Goal: Communication & Community: Share content

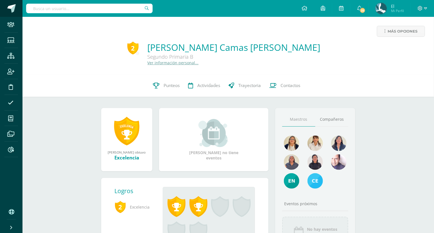
click at [11, 8] on span at bounding box center [11, 8] width 8 height 8
click at [17, 10] on link at bounding box center [11, 8] width 22 height 17
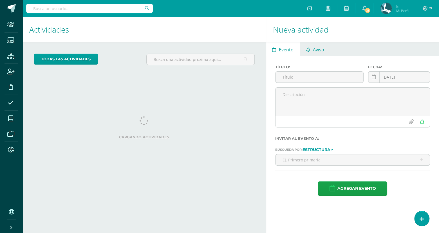
click at [320, 54] on span "Aviso" at bounding box center [317, 49] width 11 height 13
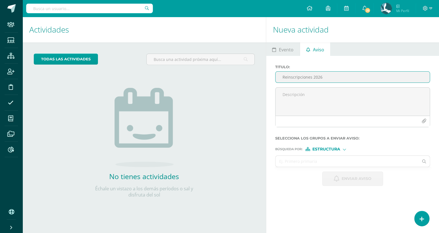
type input "Reinscripciones 2026"
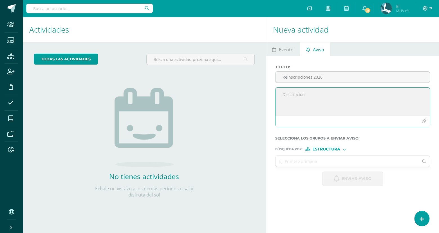
paste textarea "Estimada Comunidad Educativa: Les compartimos información importante relacionad…"
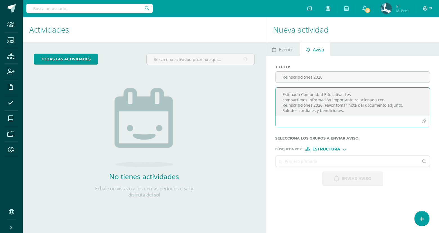
click at [308, 98] on textarea "Estimada Comunidad Educativa: Les compartimos información importante relacionad…" at bounding box center [352, 102] width 154 height 28
click at [344, 93] on textarea "Estimada Comunidad Educativa: Les compartimos información importante relacionad…" at bounding box center [352, 102] width 154 height 28
click at [286, 105] on textarea "Estimada Comunidad Educativa: Les compartimos información importante relacionad…" at bounding box center [352, 102] width 154 height 28
click at [324, 105] on textarea "Estimada Comunidad Educativa: Les compartimos información importante relacionad…" at bounding box center [352, 102] width 154 height 28
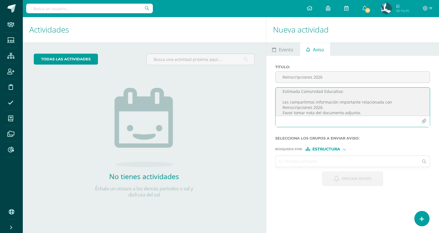
scroll to position [18, 0]
click at [363, 98] on textarea "Estimada Comunidad Educativa: Les compartimos información importante relacionad…" at bounding box center [352, 102] width 154 height 28
type textarea "Estimada Comunidad Educativa: Les compartimos información importante relacionad…"
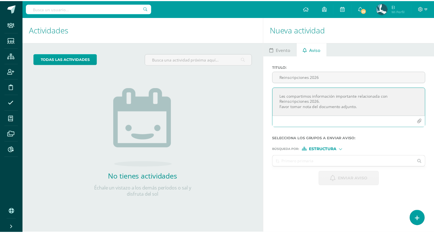
scroll to position [4, 0]
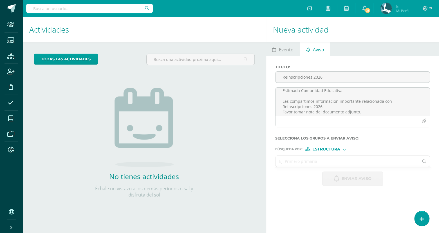
click at [317, 157] on input "text" at bounding box center [346, 161] width 143 height 11
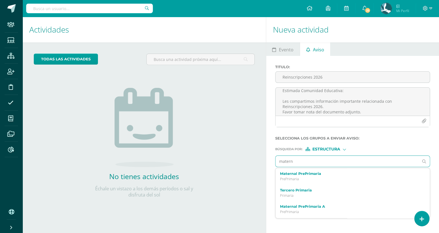
type input "materna"
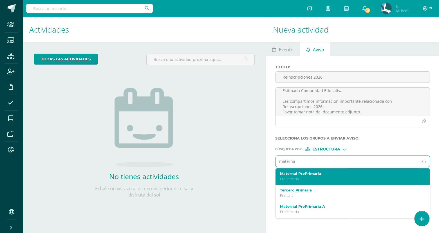
click at [307, 172] on label "Maternal PrePrimaria" at bounding box center [349, 174] width 139 height 4
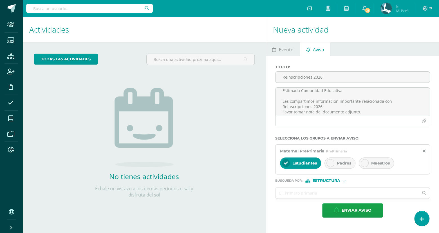
click at [340, 159] on div "Padres" at bounding box center [339, 163] width 31 height 11
click at [308, 160] on div "Estudiantes" at bounding box center [300, 163] width 41 height 11
click at [317, 190] on input "pr" at bounding box center [346, 193] width 143 height 11
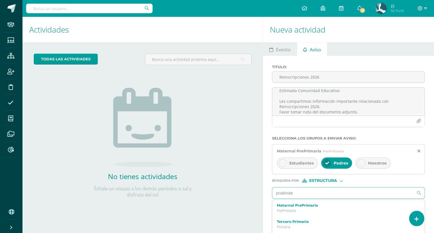
type input "prekinder"
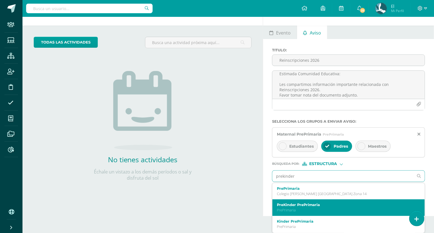
click at [314, 204] on label "PreKinder PrePrimaria" at bounding box center [345, 205] width 137 height 4
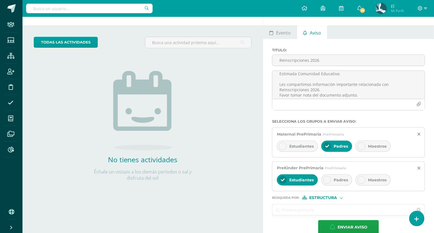
click at [337, 175] on div "Padres" at bounding box center [336, 180] width 31 height 11
click at [309, 177] on div "Estudiantes" at bounding box center [297, 180] width 41 height 11
click at [296, 213] on input "text" at bounding box center [342, 210] width 141 height 11
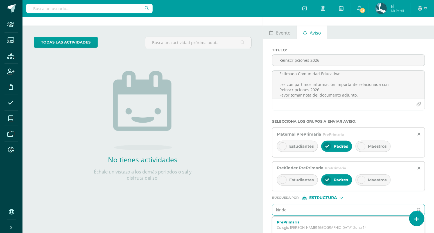
type input "kinder"
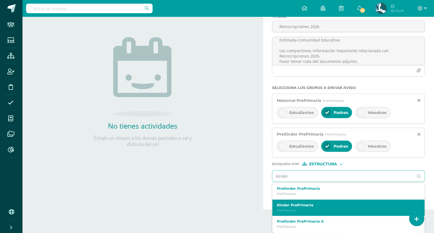
click at [326, 203] on label "Kinder PrePrimaria" at bounding box center [345, 205] width 137 height 4
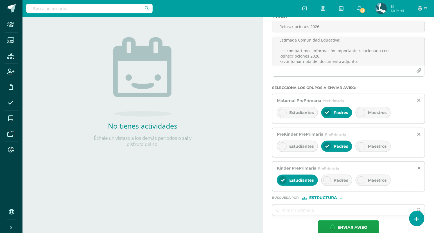
click at [330, 179] on div at bounding box center [327, 181] width 8 height 8
click at [307, 180] on span "Estudiantes" at bounding box center [301, 180] width 24 height 5
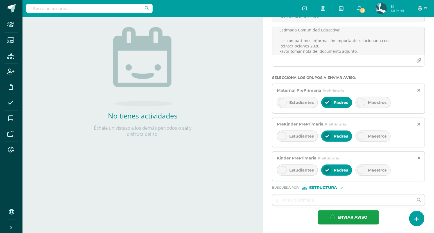
click at [338, 186] on div "Estructura" at bounding box center [323, 188] width 42 height 4
click at [323, 201] on span "Persona" at bounding box center [325, 202] width 20 height 3
click at [315, 200] on input "text" at bounding box center [342, 200] width 141 height 11
click at [315, 200] on input "r" at bounding box center [342, 200] width 141 height 11
type input "rmen"
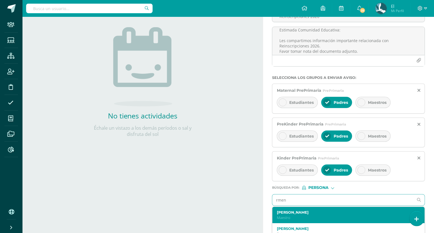
click at [300, 208] on div "Rebeca Mendizabal Maestro" at bounding box center [348, 215] width 152 height 17
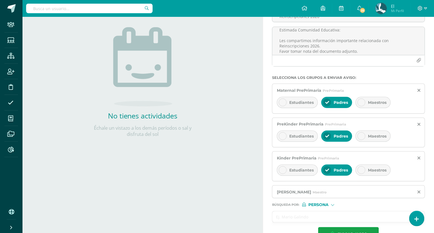
click at [303, 216] on input "text" at bounding box center [342, 217] width 141 height 11
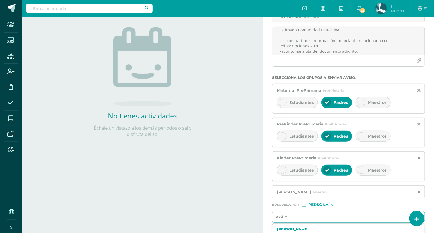
scroll to position [101, 0]
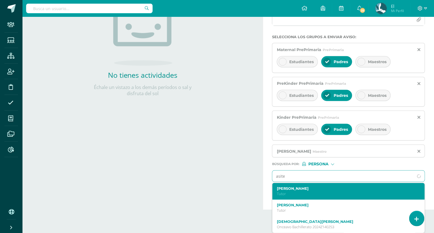
type input "asiste"
click at [310, 188] on label "[PERSON_NAME]" at bounding box center [345, 189] width 137 height 4
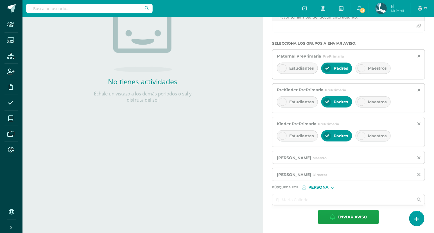
scroll to position [0, 0]
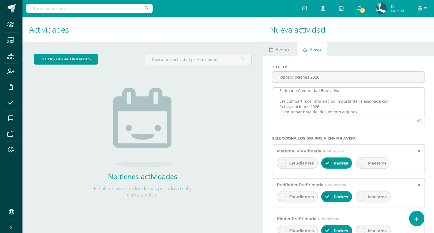
click at [419, 121] on icon "button" at bounding box center [419, 121] width 5 height 5
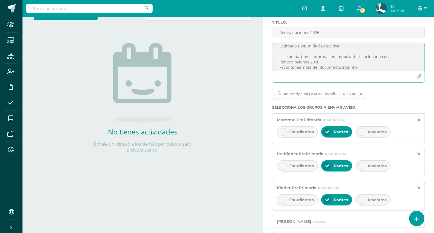
scroll to position [46, 0]
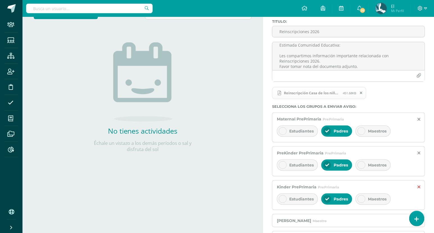
click at [420, 186] on icon at bounding box center [419, 187] width 3 height 5
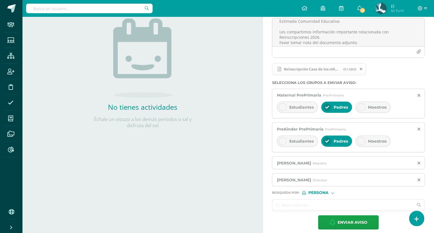
scroll to position [75, 0]
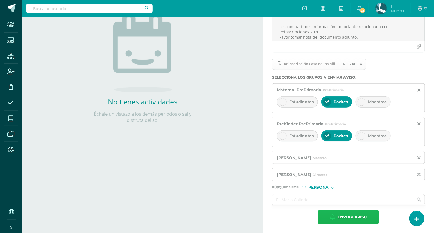
click at [354, 215] on span "Enviar aviso" at bounding box center [353, 218] width 30 height 14
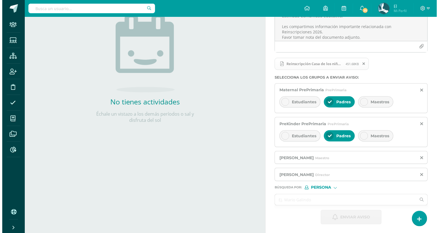
scroll to position [0, 0]
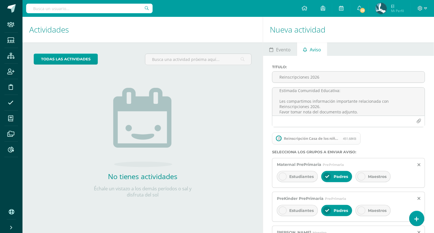
click at [215, 163] on div "todas las Actividades No tienes actividades Échale un vistazo a los demás perío…" at bounding box center [142, 129] width 240 height 174
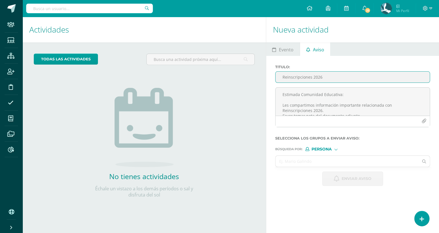
click at [304, 72] on input "Reinscripciones 2026" at bounding box center [352, 77] width 154 height 11
paste input "Reinscripciones 2026"
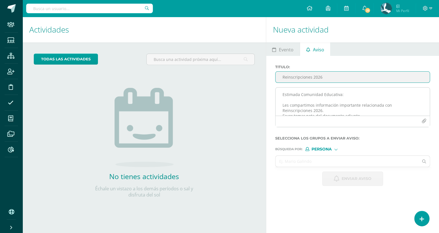
type input "Reinscripciones 2026"
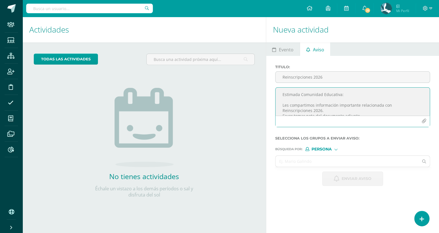
click at [316, 100] on textarea "Estimada Comunidad Educativa: Les compartimos información importante relacionad…" at bounding box center [352, 102] width 154 height 28
paste textarea "Estimada Comunidad Educativa: Les compartimos información importante relacionad…"
click at [344, 95] on textarea "Estimada Comunidad Educativa: Les compartimos información importante relacionad…" at bounding box center [352, 102] width 154 height 28
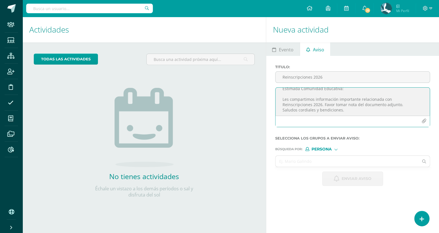
click at [284, 103] on textarea "Estimada Comunidad Educativa: Les compartimos información importante relacionad…" at bounding box center [352, 102] width 154 height 28
click at [323, 106] on textarea "Estimada Comunidad Educativa: Les compartimos información importante relacionad…" at bounding box center [352, 102] width 154 height 28
click at [376, 101] on textarea "Estimada Comunidad Educativa: Les compartimos información importante relacionad…" at bounding box center [352, 102] width 154 height 28
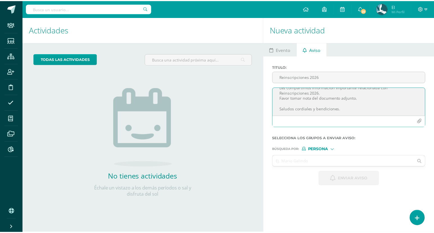
scroll to position [4, 0]
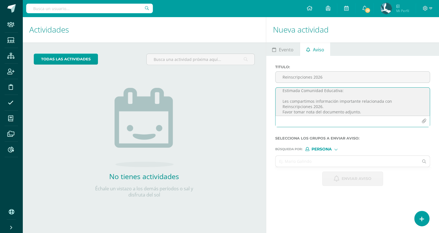
type textarea "Estimada Comunidad Educativa: Les compartimos información importante relacionad…"
click at [299, 157] on input "text" at bounding box center [346, 161] width 143 height 11
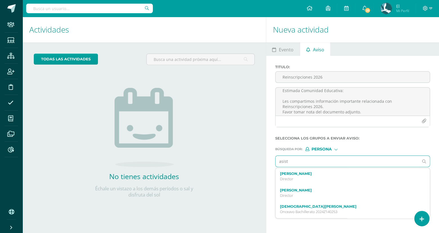
type input "asist"
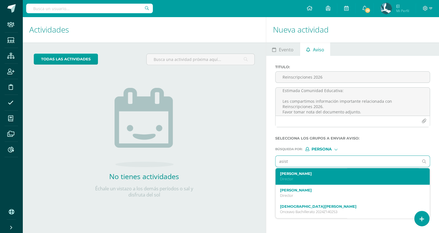
click at [298, 169] on div "Luis Morales Director" at bounding box center [352, 176] width 154 height 17
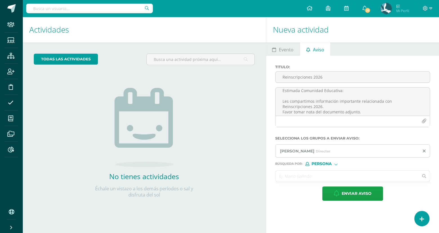
click at [321, 172] on input "text" at bounding box center [346, 176] width 143 height 11
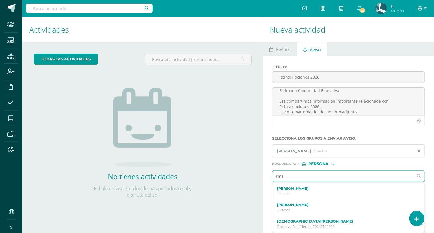
type input "rmen"
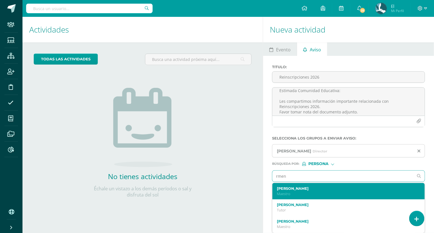
click at [305, 185] on div "Rebeca Mendizabal Maestro" at bounding box center [348, 191] width 152 height 17
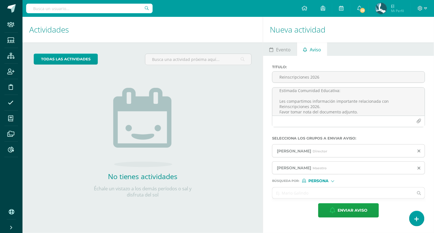
scroll to position [0, 0]
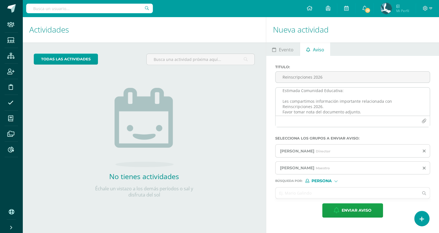
click at [422, 119] on icon "button" at bounding box center [423, 121] width 5 height 5
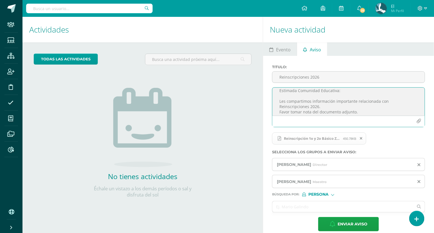
scroll to position [7, 0]
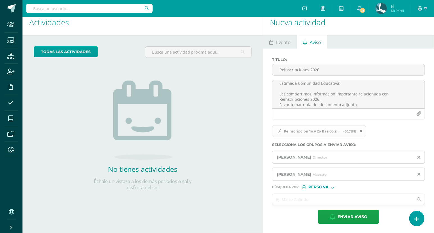
click at [293, 200] on input "text" at bounding box center [342, 199] width 141 height 11
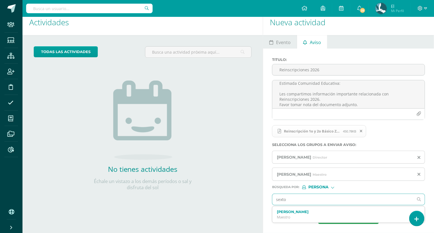
type input "sexto"
click at [322, 187] on span "Persona" at bounding box center [318, 187] width 20 height 3
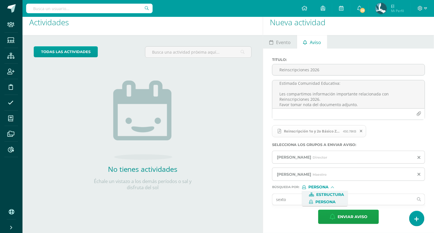
click at [320, 193] on span "Estructura" at bounding box center [331, 194] width 28 height 3
click at [301, 195] on input "text" at bounding box center [342, 199] width 141 height 11
type input "sexto"
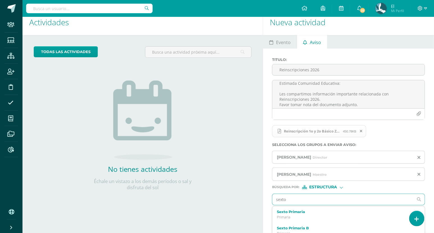
scroll to position [31, 0]
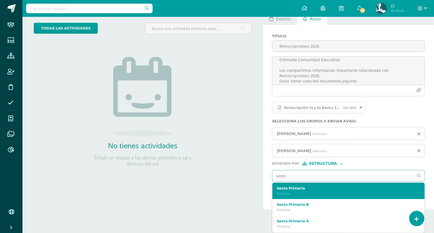
click at [286, 190] on label "Sexto Primaria" at bounding box center [345, 188] width 137 height 4
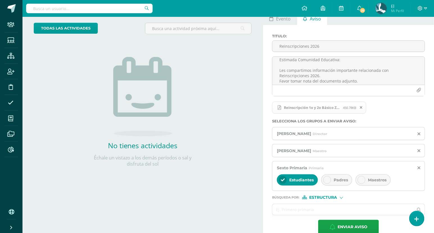
click at [339, 181] on span "Padres" at bounding box center [341, 180] width 14 height 5
click at [303, 179] on span "Estudiantes" at bounding box center [301, 180] width 24 height 5
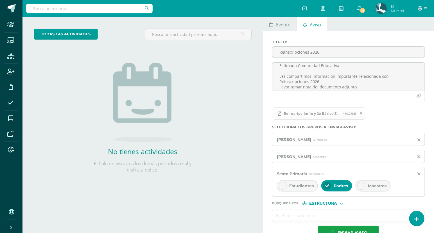
scroll to position [30, 0]
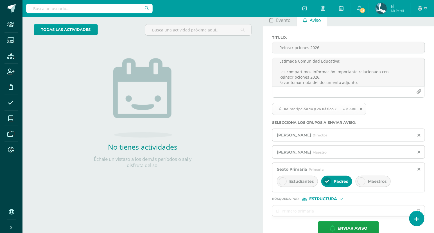
click at [292, 212] on input "text" at bounding box center [342, 211] width 141 height 11
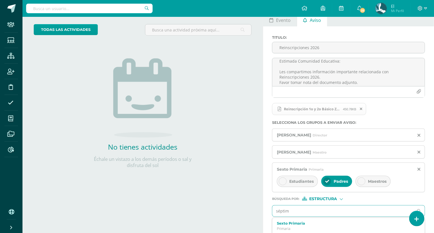
type input "séptimo"
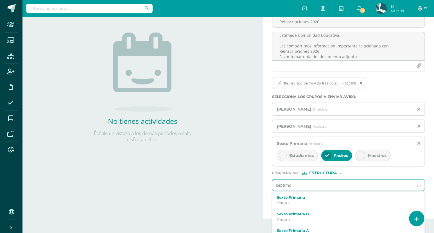
scroll to position [65, 0]
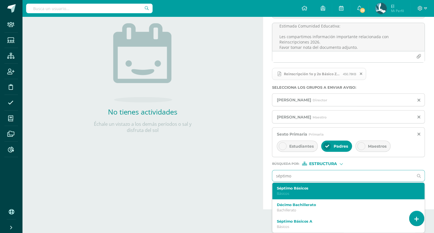
click at [295, 195] on p "Básicos" at bounding box center [345, 193] width 137 height 5
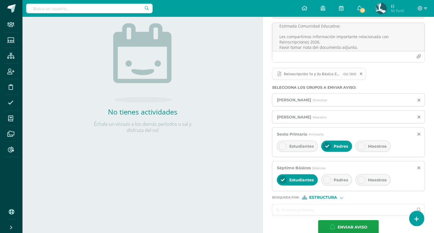
click at [338, 184] on div "Padres" at bounding box center [336, 180] width 31 height 11
click at [298, 178] on span "Estudiantes" at bounding box center [301, 180] width 24 height 5
click at [309, 215] on input "text" at bounding box center [342, 210] width 141 height 11
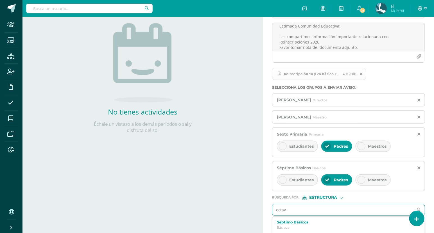
type input "octavo"
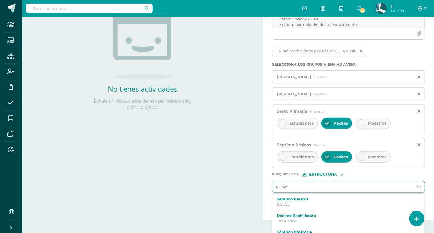
scroll to position [98, 0]
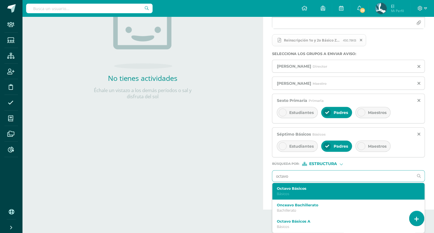
click at [285, 188] on label "Octavo Básicos" at bounding box center [345, 189] width 137 height 4
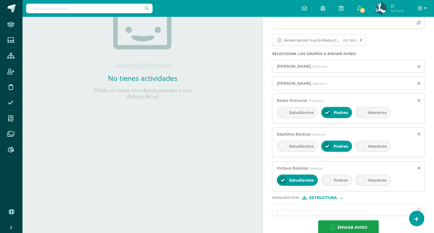
click at [325, 182] on icon at bounding box center [327, 181] width 4 height 4
click at [310, 181] on span "Estudiantes" at bounding box center [301, 180] width 24 height 5
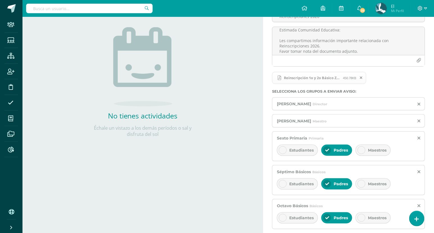
scroll to position [70, 0]
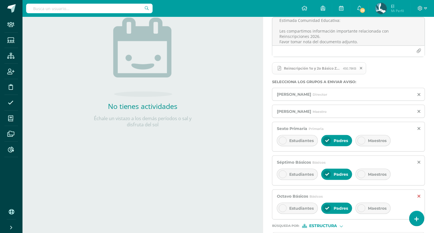
click at [420, 196] on icon at bounding box center [419, 196] width 3 height 5
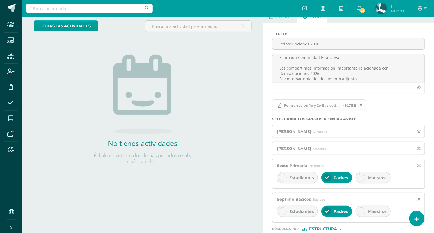
scroll to position [75, 0]
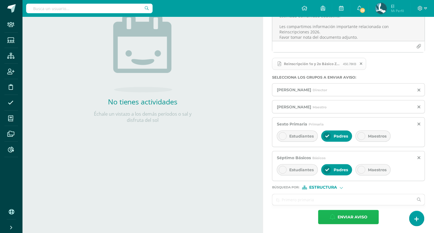
click at [337, 215] on button "Enviar aviso" at bounding box center [348, 217] width 61 height 14
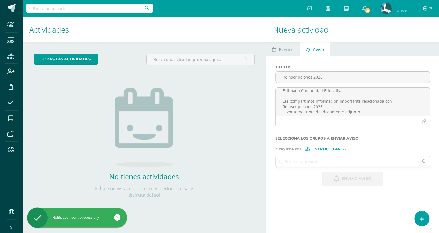
scroll to position [0, 0]
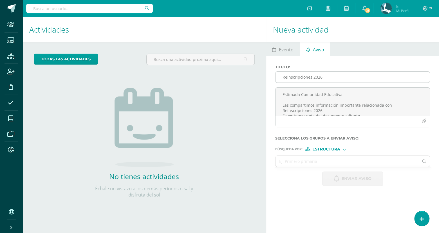
click at [315, 80] on input "Reinscripciones 2026" at bounding box center [352, 77] width 154 height 11
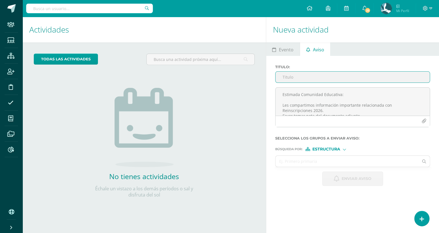
paste input "Reinscripciones 2026"
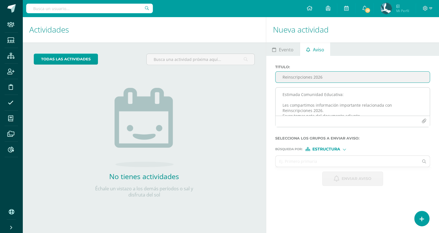
type input "Reinscripciones 2026"
click at [348, 103] on textarea "Estimada Comunidad Educativa: Les compartimos información importante relacionad…" at bounding box center [352, 102] width 154 height 28
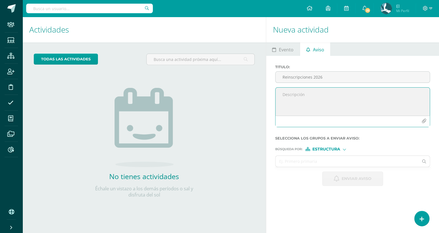
paste textarea "Estimada Comunidad Educativa: Les compartimos información importante relacionad…"
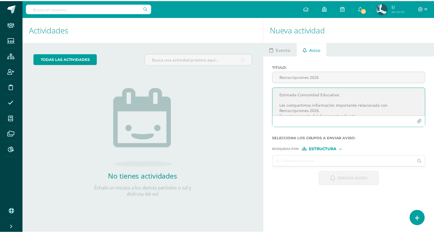
scroll to position [14, 0]
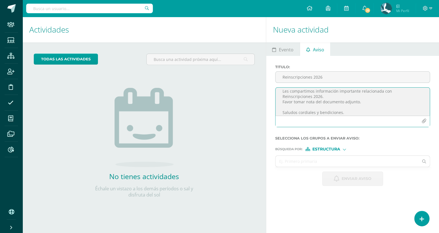
type textarea "Estimada Comunidad Educativa: Les compartimos información importante relacionad…"
click at [424, 122] on icon "button" at bounding box center [423, 121] width 5 height 5
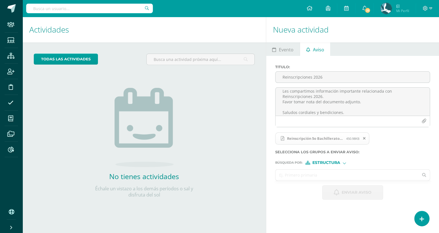
click at [325, 174] on input "text" at bounding box center [346, 175] width 143 height 11
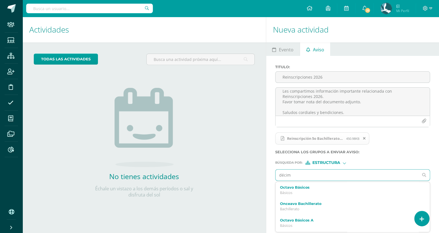
type input "décimo"
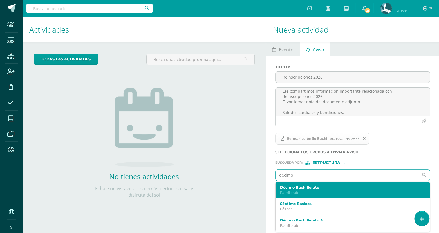
click at [328, 188] on label "Décimo Bachillerato" at bounding box center [349, 188] width 139 height 4
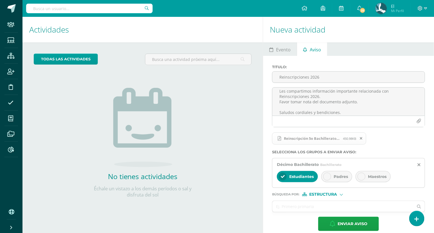
click at [343, 175] on span "Padres" at bounding box center [341, 176] width 14 height 5
click at [306, 177] on span "Estudiantes" at bounding box center [301, 176] width 24 height 5
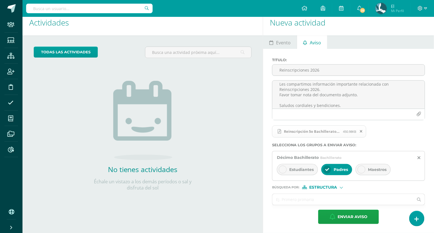
click at [333, 186] on span "Estructura" at bounding box center [324, 187] width 28 height 3
click at [326, 203] on span "Persona" at bounding box center [325, 202] width 20 height 3
click at [320, 201] on input "text" at bounding box center [342, 199] width 141 height 11
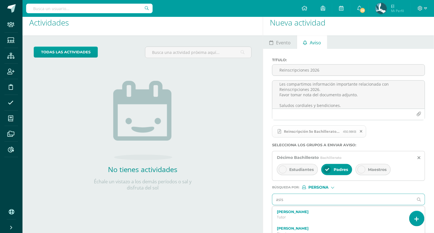
type input "asist"
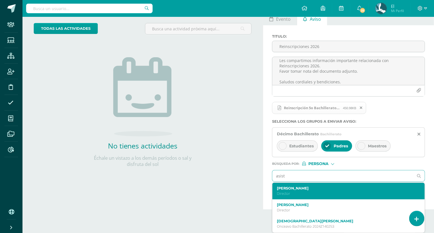
click at [314, 193] on p "Director" at bounding box center [345, 193] width 137 height 5
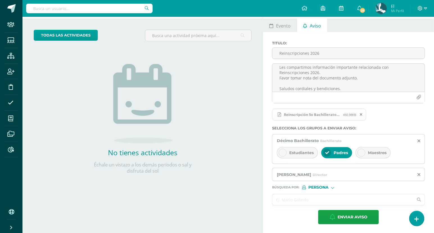
click at [322, 197] on input "text" at bounding box center [342, 200] width 141 height 11
drag, startPoint x: 322, startPoint y: 197, endPoint x: 322, endPoint y: 204, distance: 7.0
click at [322, 204] on input "text" at bounding box center [342, 200] width 141 height 11
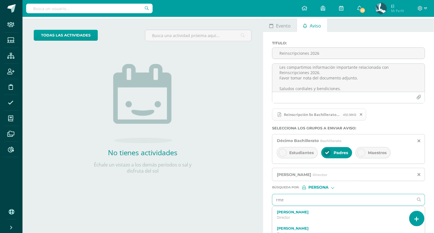
type input "rmen"
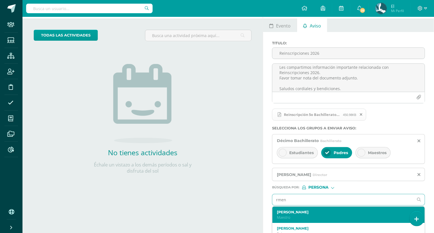
click at [316, 208] on div "Rebeca Mendizabal Maestro" at bounding box center [348, 215] width 152 height 17
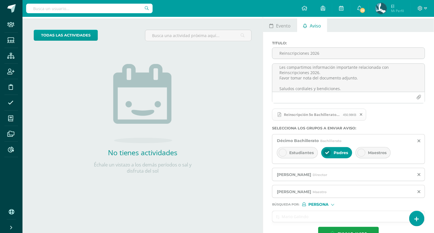
scroll to position [41, 0]
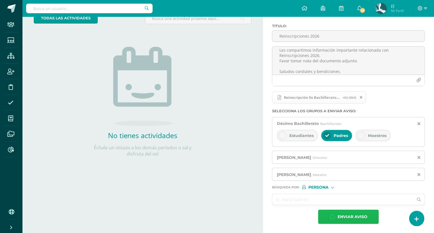
click at [342, 216] on span "Enviar aviso" at bounding box center [353, 217] width 30 height 14
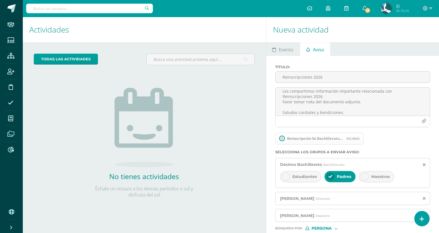
scroll to position [0, 0]
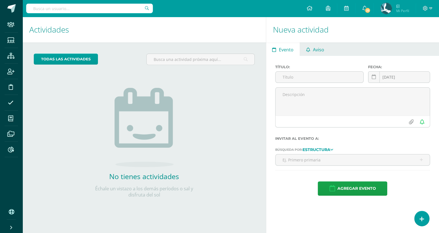
click at [314, 49] on span "Aviso" at bounding box center [317, 49] width 11 height 13
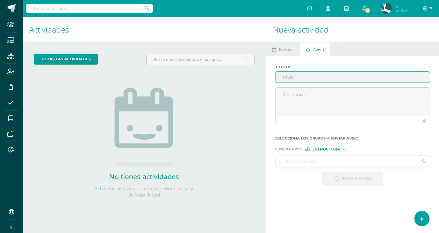
click at [296, 76] on input "Titulo :" at bounding box center [352, 77] width 154 height 11
type input "Reinscripciones 2026"
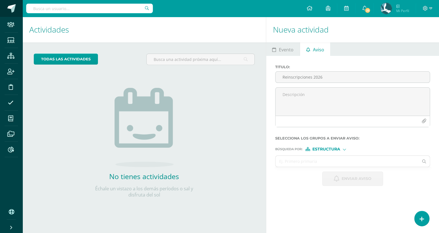
click at [13, 10] on span at bounding box center [11, 8] width 8 height 8
click at [313, 103] on textarea at bounding box center [352, 102] width 154 height 28
paste textarea "Estimada Comunidad Educativa: Les compartimos información importante relacionad…"
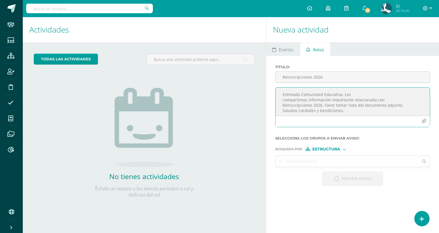
scroll to position [3, 0]
type textarea "Estimada Comunidad Educativa: Les compartimos información importante relacionad…"
click at [356, 112] on textarea "Estimada Comunidad Educativa: Les compartimos información importante relacionad…" at bounding box center [352, 102] width 154 height 28
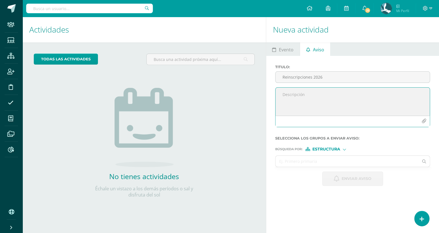
scroll to position [0, 0]
paste textarea "Estimada Comunidad Educativa: Les compartimos información importante relacionad…"
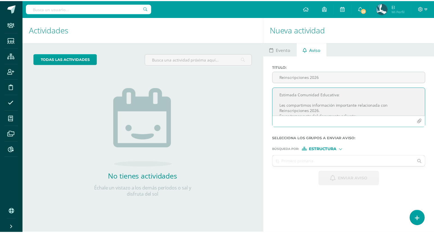
scroll to position [19, 0]
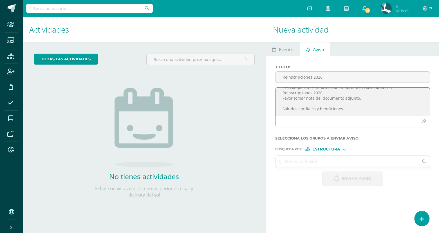
type textarea "Estimada Comunidad Educativa: Les compartimos información importante relacionad…"
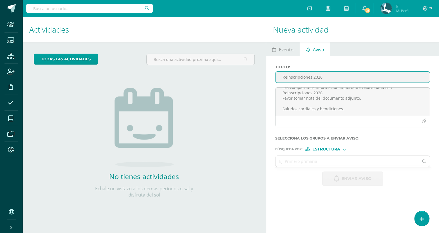
drag, startPoint x: 340, startPoint y: 79, endPoint x: 257, endPoint y: 80, distance: 83.0
click at [257, 80] on div "Actividades Actividad todas las Actividades No tienes actividades Échale un vis…" at bounding box center [230, 125] width 421 height 216
click at [319, 164] on input "text" at bounding box center [346, 161] width 143 height 11
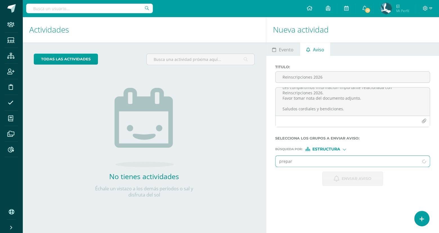
type input "prepara"
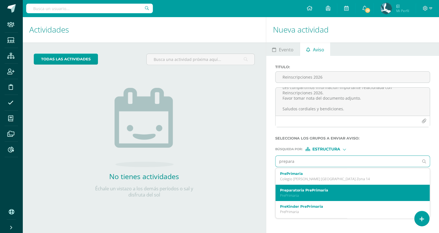
click at [306, 189] on label "Preparatoria PrePrimaria" at bounding box center [349, 190] width 139 height 4
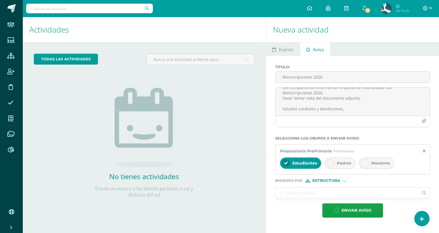
click at [331, 164] on div at bounding box center [330, 163] width 8 height 8
click at [306, 165] on span "Estudiantes" at bounding box center [304, 163] width 24 height 5
click at [321, 180] on span "Estructura" at bounding box center [326, 180] width 28 height 3
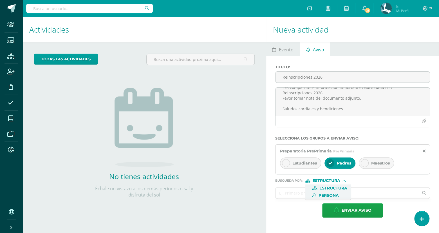
click at [319, 194] on span "Persona" at bounding box center [328, 195] width 20 height 3
click at [317, 193] on input "text" at bounding box center [346, 193] width 143 height 11
type input "asiste"
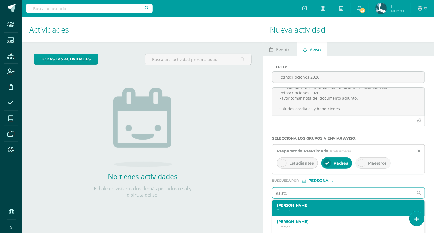
click at [299, 204] on label "[PERSON_NAME]" at bounding box center [345, 206] width 137 height 4
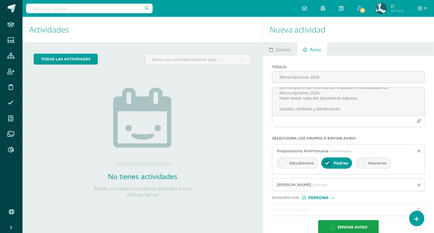
click at [298, 207] on input "text" at bounding box center [342, 210] width 141 height 11
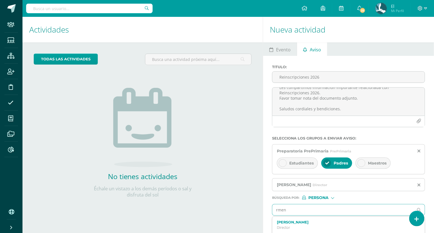
type input "rmend"
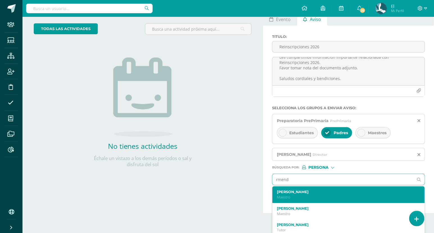
click at [309, 191] on label "Rebeca Mendizabal" at bounding box center [345, 192] width 137 height 4
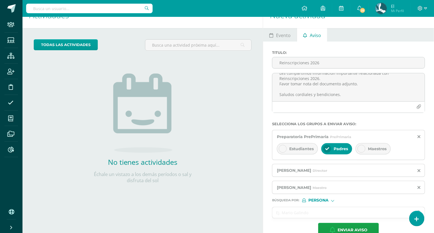
scroll to position [14, 0]
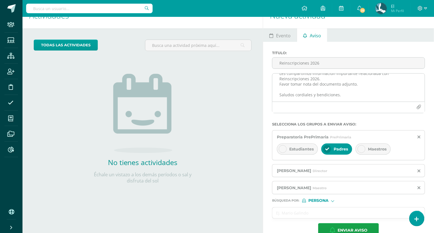
click at [420, 107] on icon "button" at bounding box center [419, 107] width 5 height 5
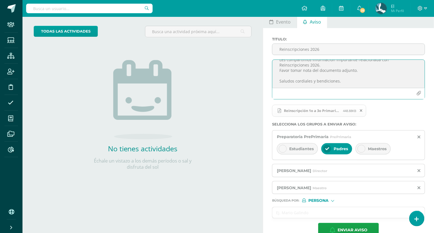
scroll to position [30, 0]
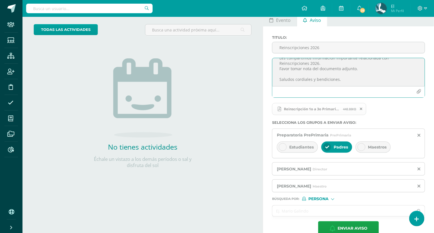
click at [315, 199] on span "Persona" at bounding box center [318, 199] width 20 height 3
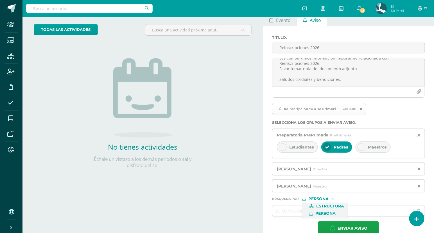
click at [315, 208] on label "Estructura" at bounding box center [325, 207] width 39 height 4
click at [308, 212] on input "text" at bounding box center [342, 211] width 141 height 11
type input "primero"
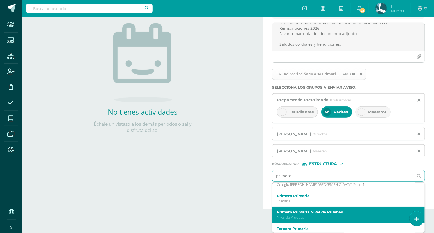
scroll to position [25, 0]
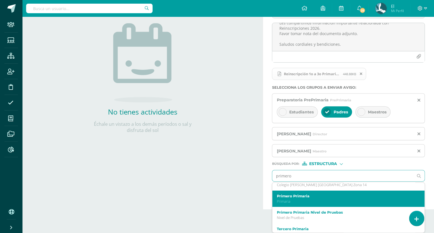
click at [297, 202] on p "Primaria" at bounding box center [345, 201] width 137 height 5
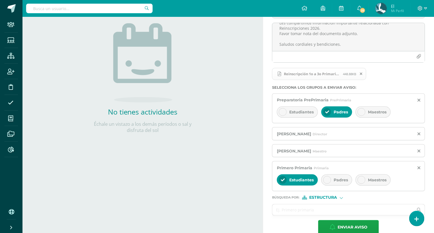
click at [335, 182] on span "Padres" at bounding box center [341, 180] width 14 height 5
click at [304, 181] on span "Estudiantes" at bounding box center [301, 180] width 24 height 5
click at [298, 210] on input "text" at bounding box center [342, 210] width 141 height 11
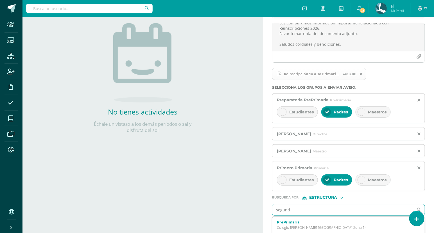
type input "segundo"
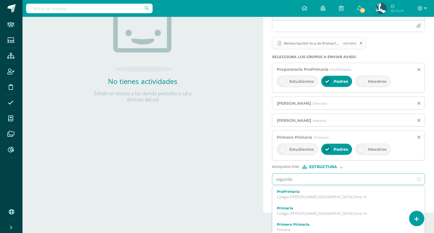
scroll to position [98, 0]
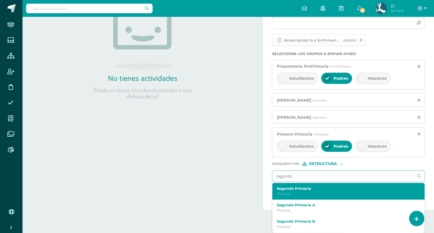
click at [289, 190] on label "Segundo Primaria" at bounding box center [345, 189] width 137 height 4
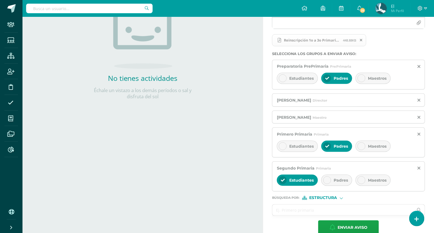
click at [329, 181] on icon at bounding box center [327, 181] width 4 height 4
click at [299, 183] on div "Estudiantes" at bounding box center [297, 180] width 41 height 11
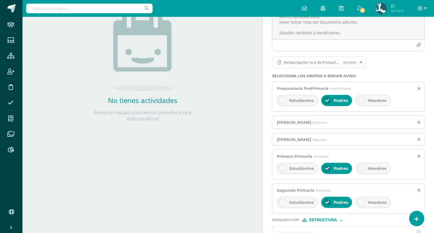
scroll to position [109, 0]
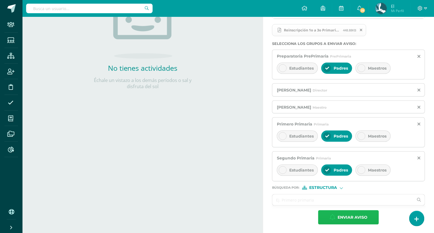
click at [338, 213] on span "Enviar aviso" at bounding box center [353, 218] width 30 height 14
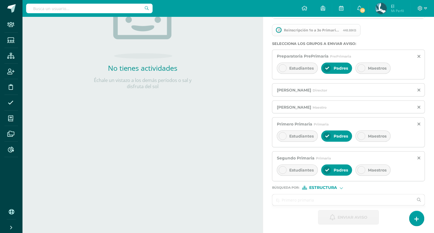
click at [221, 153] on div "Actividades Actividad todas las Actividades No tienes actividades Échale un vis…" at bounding box center [141, 71] width 243 height 326
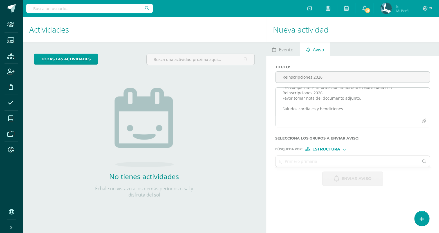
scroll to position [0, 0]
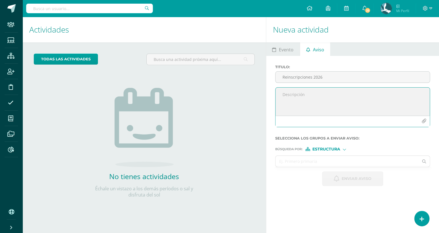
click at [357, 100] on textarea at bounding box center [352, 102] width 154 height 28
paste textarea "Estimada Comunidad Educativa: Les compartimos información importante relacionad…"
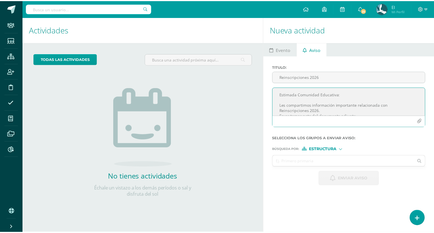
scroll to position [14, 0]
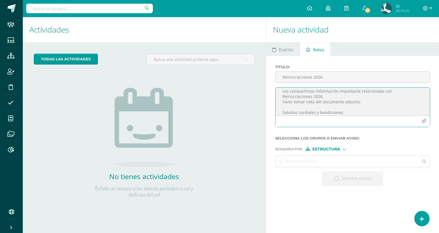
type textarea "Estimada Comunidad Educativa: Les compartimos información importante relacionad…"
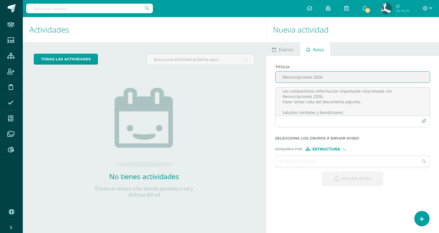
click at [299, 78] on input "Reinscripciones 2026" at bounding box center [352, 77] width 154 height 11
paste input "Reinscripciones 2026"
type input "Reinscripciones 2026"
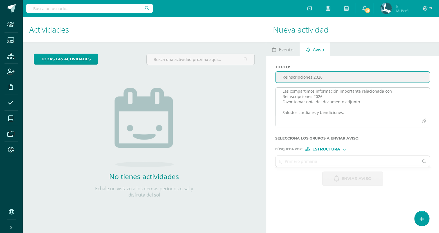
click at [425, 120] on icon "button" at bounding box center [423, 121] width 5 height 5
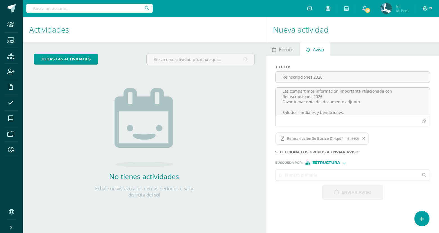
click at [314, 178] on input "text" at bounding box center [346, 175] width 143 height 11
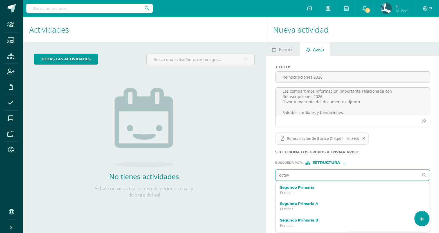
type input "octavo"
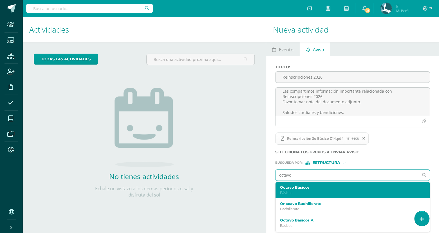
click at [299, 189] on label "Octavo Básicos" at bounding box center [349, 188] width 139 height 4
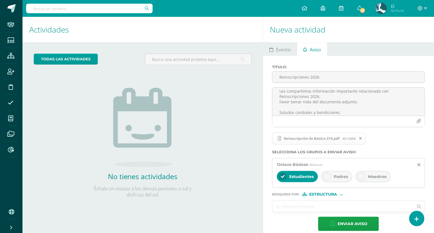
click at [344, 179] on span "Padres" at bounding box center [341, 176] width 14 height 5
click at [310, 178] on span "Estudiantes" at bounding box center [301, 176] width 24 height 5
click at [324, 194] on span "Estructura" at bounding box center [324, 194] width 28 height 3
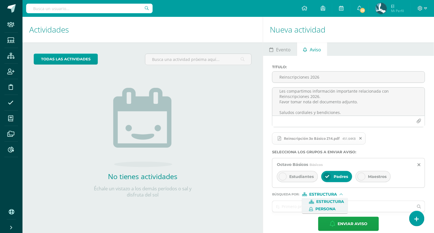
click at [316, 208] on span "Persona" at bounding box center [325, 209] width 20 height 3
click at [306, 209] on input "text" at bounding box center [342, 206] width 141 height 11
type input "asist"
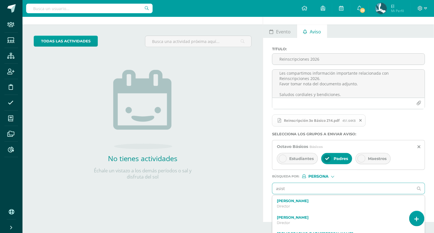
scroll to position [19, 0]
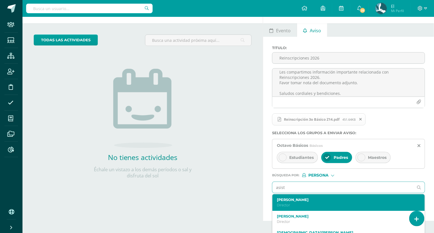
click at [301, 205] on p "Director" at bounding box center [345, 205] width 137 height 5
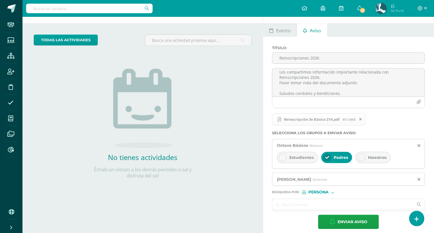
click at [330, 194] on div "Persona" at bounding box center [323, 193] width 42 height 4
click at [318, 200] on span "Estructura" at bounding box center [331, 200] width 28 height 3
click at [323, 192] on span "Estructura" at bounding box center [324, 192] width 28 height 3
click at [317, 202] on span "Estructura" at bounding box center [331, 200] width 28 height 3
click at [314, 193] on span "Estructura" at bounding box center [324, 192] width 28 height 3
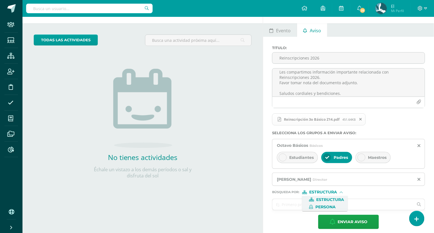
click at [311, 206] on icon at bounding box center [311, 207] width 4 height 4
click at [303, 206] on input "text" at bounding box center [342, 204] width 141 height 11
type input "rmen"
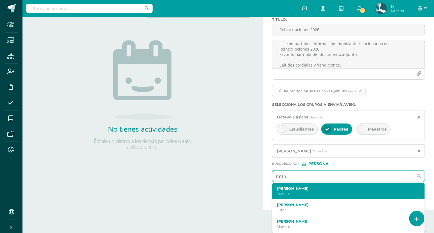
click at [304, 191] on div "Rebeca Mendizabal Maestro" at bounding box center [345, 192] width 137 height 10
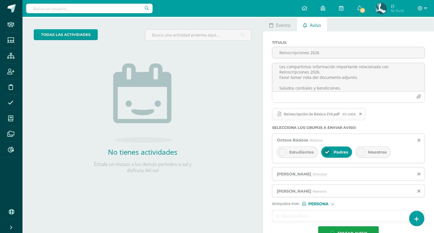
scroll to position [41, 0]
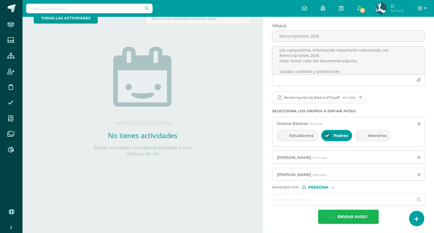
click at [348, 216] on span "Enviar aviso" at bounding box center [353, 217] width 30 height 14
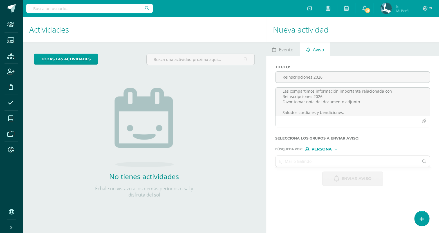
scroll to position [0, 0]
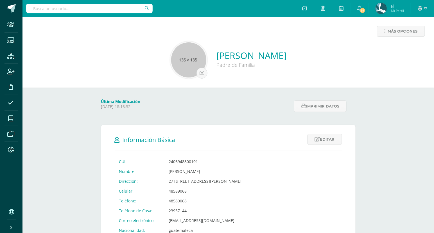
type input "d"
click at [102, 12] on input "d" at bounding box center [89, 9] width 127 height 10
type input "el shaddai"
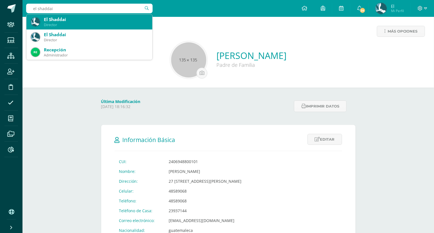
click at [79, 20] on div "El Shaddai" at bounding box center [96, 20] width 104 height 6
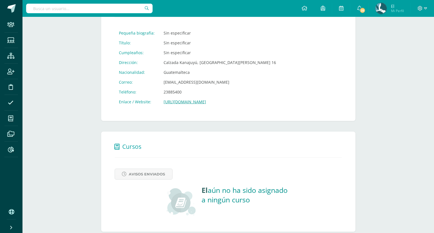
scroll to position [119, 0]
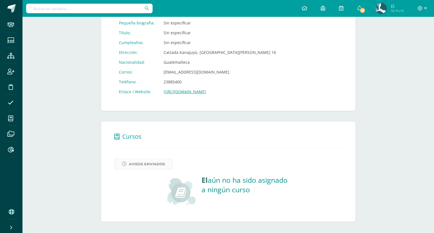
click at [147, 168] on span "Avisos Enviados" at bounding box center [147, 164] width 36 height 10
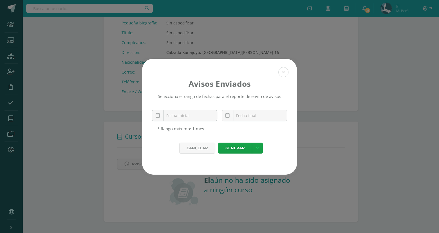
click at [159, 125] on div "October, 2025 Mo Tu We Th Fr Sa Su 29 30 1 2 3 4 5 6 7 8 9 10 11 12 13 14 15 16…" at bounding box center [184, 118] width 65 height 16
click at [157, 121] on link at bounding box center [158, 116] width 12 height 12
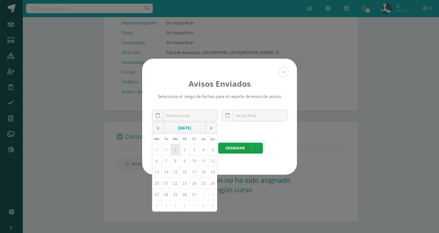
click at [177, 150] on td "1" at bounding box center [175, 149] width 9 height 11
type input "2025-10-01"
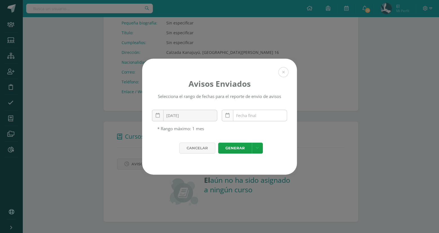
click at [226, 118] on icon at bounding box center [227, 115] width 4 height 5
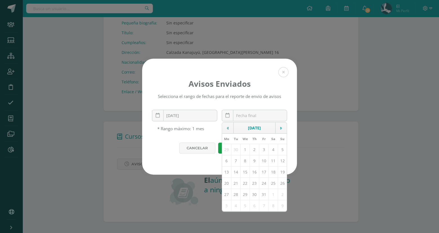
click at [243, 177] on td "15" at bounding box center [244, 171] width 9 height 11
type input "2025-10-15"
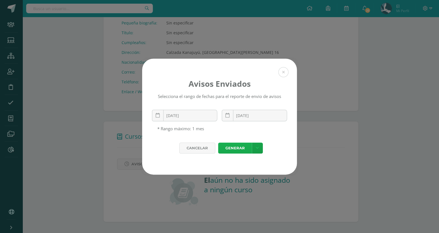
click at [238, 150] on link "Generar" at bounding box center [235, 148] width 34 height 11
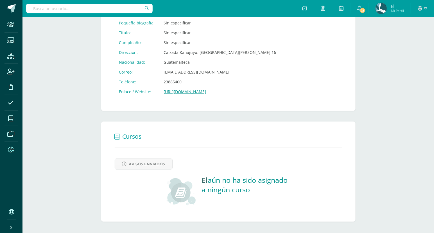
click at [15, 153] on span at bounding box center [10, 149] width 13 height 13
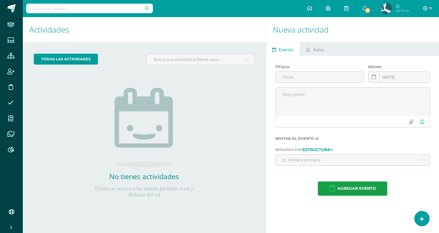
click at [64, 9] on input "text" at bounding box center [89, 9] width 127 height 10
click at [100, 3] on div at bounding box center [89, 8] width 127 height 17
click at [100, 9] on input "text" at bounding box center [89, 9] width 127 height 10
type input "iboy faj"
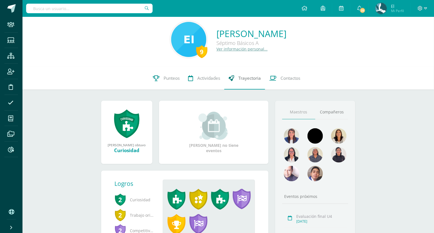
scroll to position [23, 0]
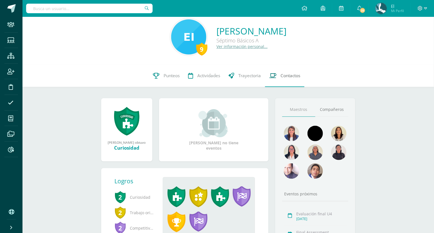
click at [285, 74] on span "Contactos" at bounding box center [291, 76] width 20 height 6
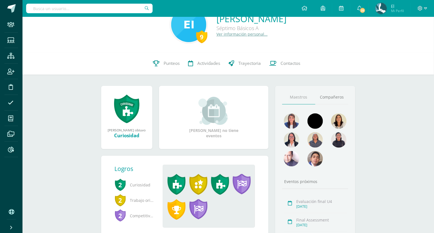
scroll to position [35, 0]
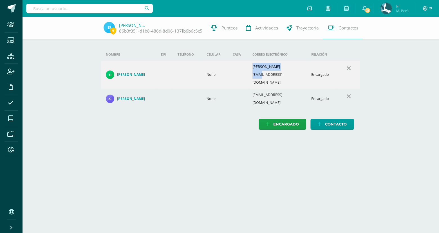
drag, startPoint x: 294, startPoint y: 67, endPoint x: 254, endPoint y: 71, distance: 39.8
click at [254, 71] on td "[PERSON_NAME][EMAIL_ADDRESS][DOMAIN_NAME]" at bounding box center [277, 75] width 59 height 28
copy td "[PERSON_NAME][EMAIL_ADDRESS][DOMAIN_NAME]"
click at [135, 73] on h4 "[PERSON_NAME]" at bounding box center [131, 75] width 28 height 4
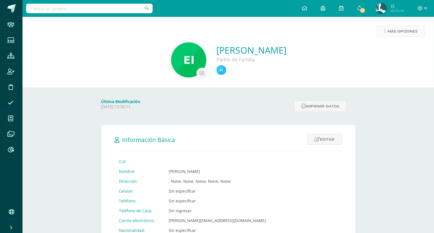
click at [406, 34] on span "Más opciones" at bounding box center [403, 31] width 30 height 10
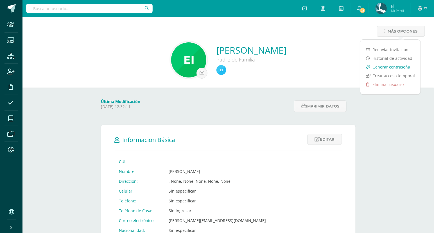
click at [383, 67] on link "Generar contraseña" at bounding box center [390, 67] width 60 height 9
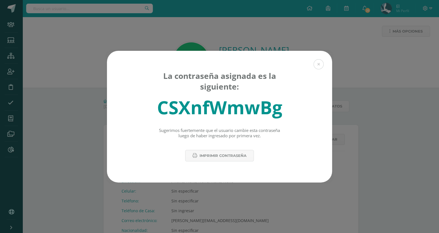
click at [209, 110] on div "CSXnfWmwBg" at bounding box center [219, 107] width 125 height 24
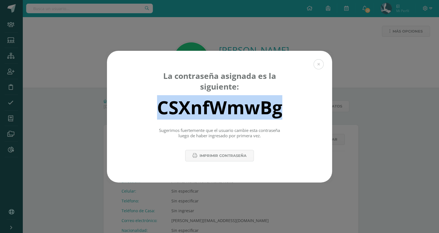
click at [209, 110] on div "CSXnfWmwBg" at bounding box center [219, 107] width 125 height 24
copy div "CSXnfWmwBg"
click at [317, 66] on button at bounding box center [318, 64] width 10 height 10
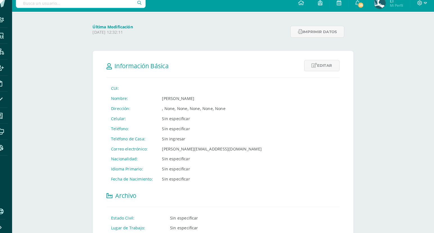
scroll to position [73, 0]
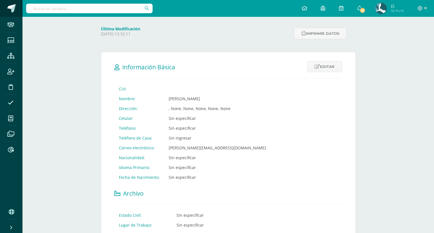
click at [16, 8] on link at bounding box center [11, 8] width 22 height 17
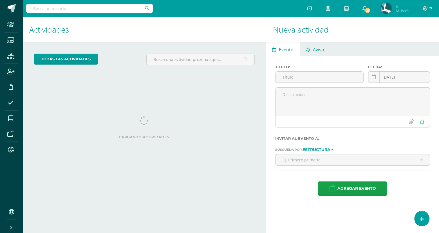
click at [307, 46] on link "Aviso" at bounding box center [315, 48] width 30 height 13
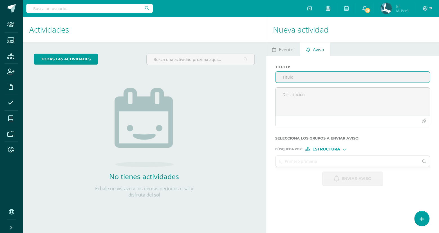
paste input "[PERSON_NAME][EMAIL_ADDRESS][DOMAIN_NAME]"
type input "[PERSON_NAME][EMAIL_ADDRESS][DOMAIN_NAME]"
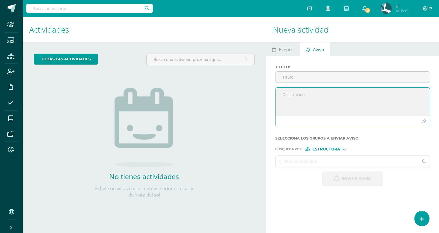
click at [372, 104] on textarea at bounding box center [352, 102] width 154 height 28
paste textarea "Estimada Comunidad Educativa: Les compartimos información importante relacionad…"
type textarea "Estimada Comunidad Educativa: Les compartimos información importante relacionad…"
click at [319, 79] on input "Titulo :" at bounding box center [352, 77] width 154 height 11
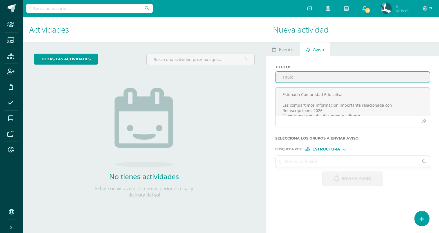
paste input "Reinscripciones 2026"
type input "Reinscripciones 2026"
click at [324, 159] on input "text" at bounding box center [346, 161] width 143 height 11
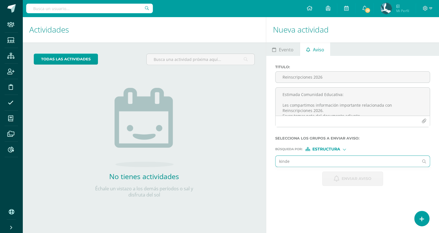
type input "kinder"
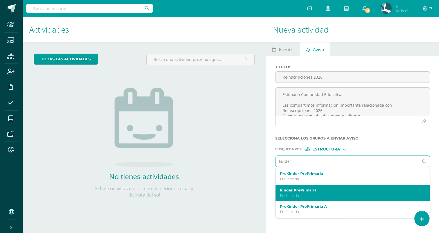
click at [294, 190] on label "Kinder PrePrimaria" at bounding box center [349, 190] width 139 height 4
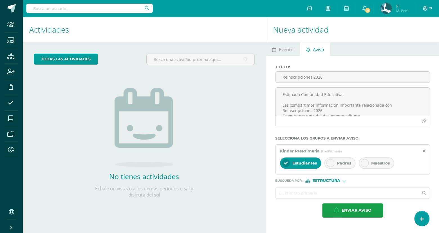
click at [335, 163] on div "Padres" at bounding box center [339, 163] width 31 height 11
click at [312, 165] on span "Estudiantes" at bounding box center [304, 163] width 24 height 5
click at [325, 178] on div "Búsqueda por : Estructura Estructura Persona" at bounding box center [352, 179] width 155 height 8
click at [324, 181] on span "Estructura" at bounding box center [326, 180] width 28 height 3
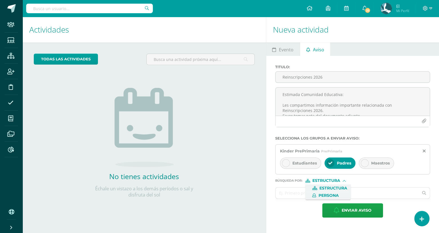
click at [318, 195] on label "Persona" at bounding box center [327, 196] width 39 height 4
click at [315, 195] on input "text" at bounding box center [346, 193] width 143 height 11
type input "asis"
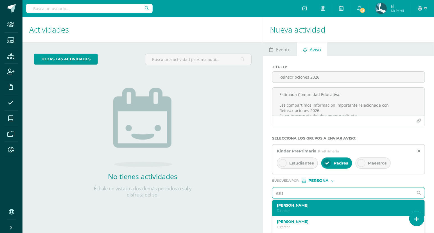
click at [303, 206] on label "[PERSON_NAME]" at bounding box center [345, 206] width 137 height 4
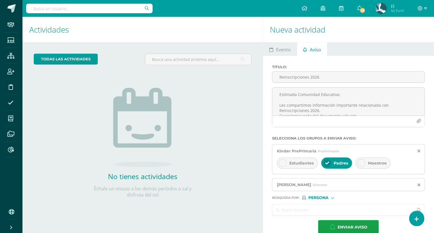
click at [311, 210] on input "text" at bounding box center [342, 210] width 141 height 11
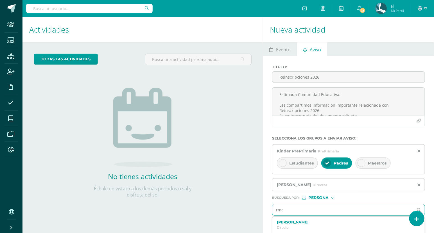
type input "rmen"
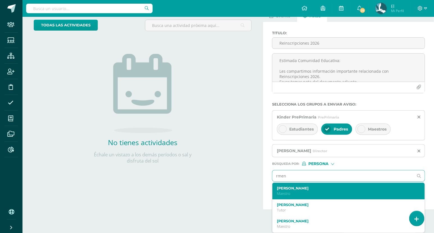
click at [313, 197] on div "Rebeca Mendizabal Maestro" at bounding box center [348, 191] width 152 height 17
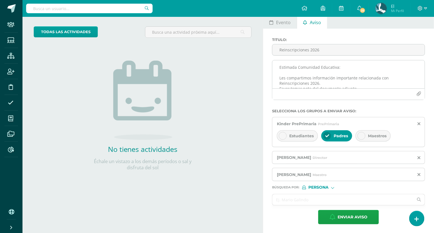
click at [419, 94] on icon "button" at bounding box center [419, 94] width 5 height 5
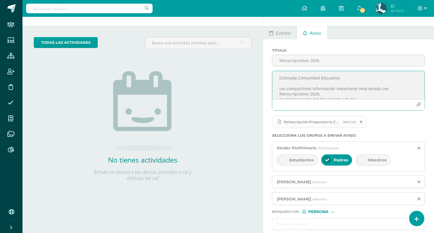
scroll to position [41, 0]
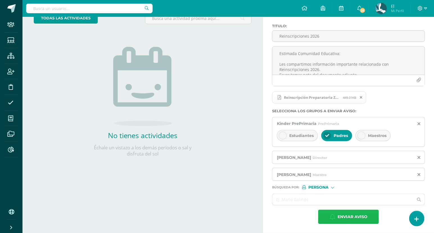
click at [335, 211] on button "Enviar aviso" at bounding box center [348, 217] width 61 height 14
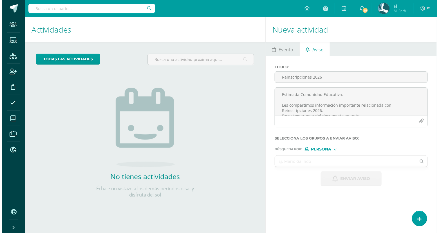
scroll to position [0, 0]
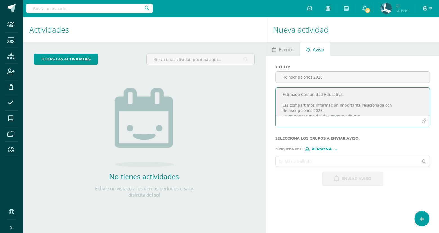
click at [357, 100] on textarea "Estimada Comunidad Educativa: Les compartimos información importante relacionad…" at bounding box center [352, 102] width 154 height 28
paste textarea "Estimada Comunidad Educativa: Les compartimos información importante relacionad…"
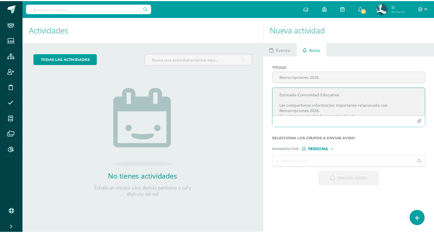
scroll to position [14, 0]
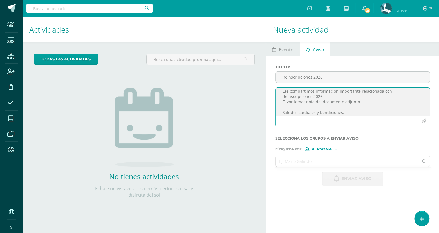
type textarea "Estimada Comunidad Educativa: Les compartimos información importante relacionad…"
click at [315, 82] on input "Reinscripciones 2026" at bounding box center [352, 77] width 154 height 11
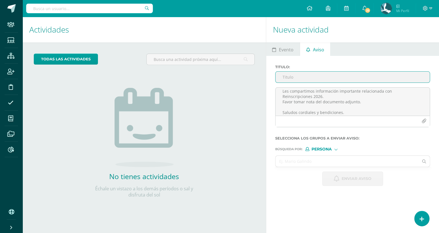
paste input "Reinscripciones 2026"
type input "Reinscripciones 2026"
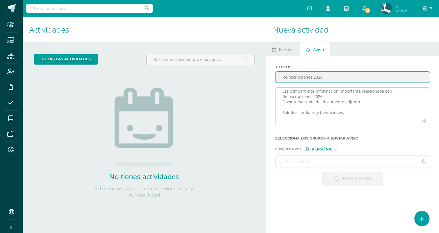
click at [426, 122] on button "button" at bounding box center [423, 121] width 11 height 11
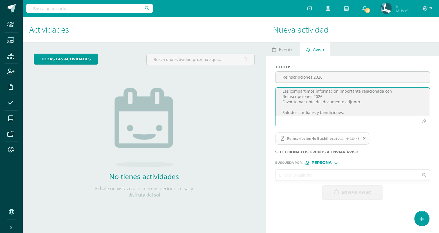
click at [315, 175] on input "text" at bounding box center [346, 175] width 143 height 11
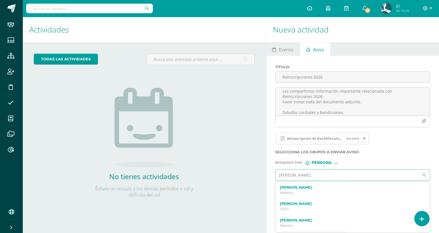
type input "luis mor"
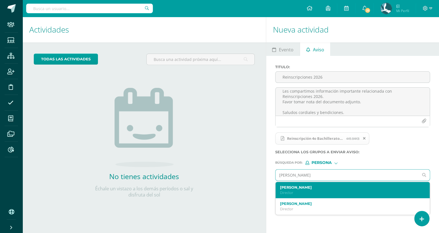
click at [300, 190] on div "Luis Morales Director" at bounding box center [349, 191] width 139 height 10
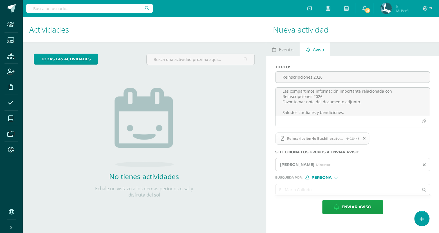
click at [310, 193] on input "text" at bounding box center [346, 189] width 143 height 11
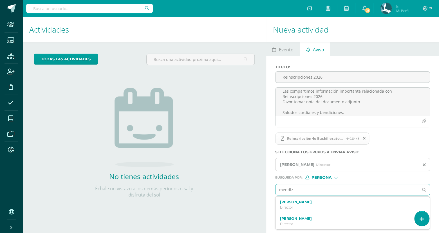
type input "mendiza"
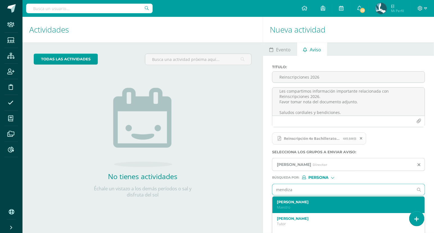
click at [311, 199] on div "Rebeca Mendizabal Maestro" at bounding box center [348, 205] width 152 height 17
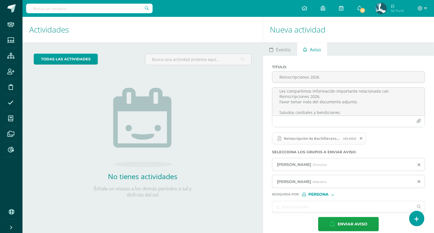
scroll to position [7, 0]
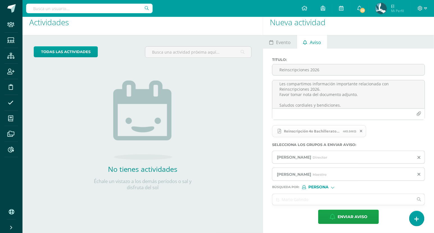
click at [326, 187] on span "Persona" at bounding box center [318, 187] width 20 height 3
click at [324, 194] on span "Estructura" at bounding box center [331, 194] width 28 height 3
click at [310, 199] on input "text" at bounding box center [342, 199] width 141 height 11
type input "noveno"
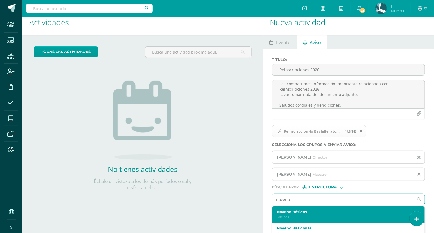
click at [294, 209] on div "Noveno Básicos Básicos" at bounding box center [348, 215] width 152 height 17
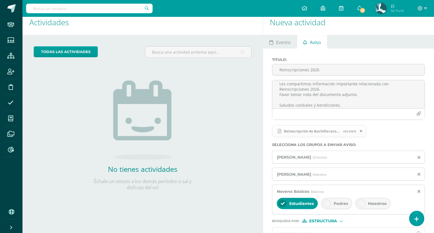
click at [343, 201] on div "Padres" at bounding box center [336, 203] width 31 height 11
click at [299, 205] on span "Estudiantes" at bounding box center [301, 203] width 24 height 5
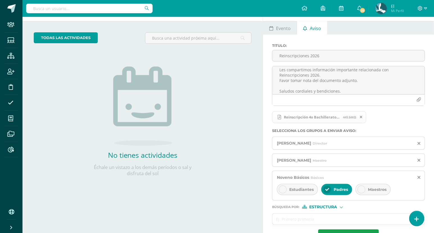
scroll to position [41, 0]
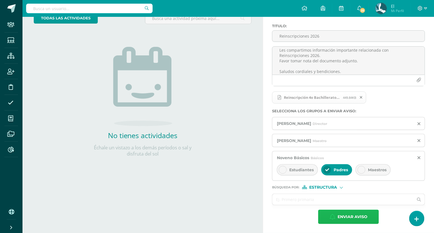
click at [342, 218] on span "Enviar aviso" at bounding box center [353, 217] width 30 height 14
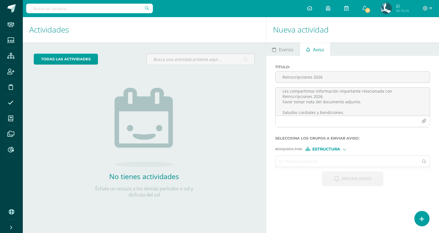
scroll to position [0, 0]
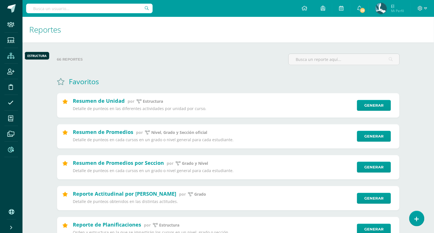
click at [13, 57] on icon at bounding box center [10, 56] width 7 height 6
click at [12, 58] on icon at bounding box center [10, 56] width 7 height 6
click at [369, 136] on link "Generar" at bounding box center [377, 136] width 35 height 11
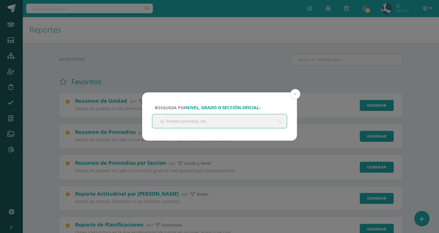
click at [283, 125] on input "text" at bounding box center [219, 121] width 134 height 14
type input "once"
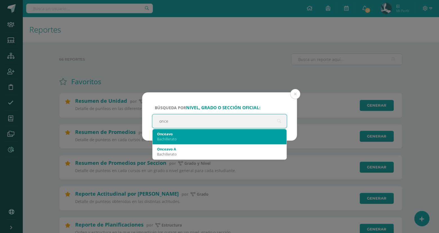
click at [227, 137] on div "Bachillerato" at bounding box center [219, 139] width 125 height 5
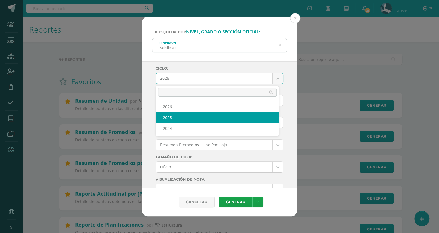
select select "3"
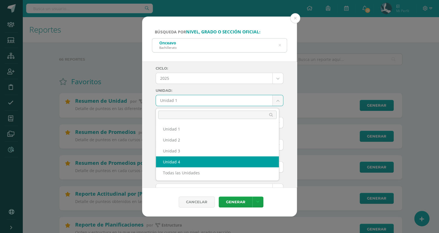
select select "Unidad 4"
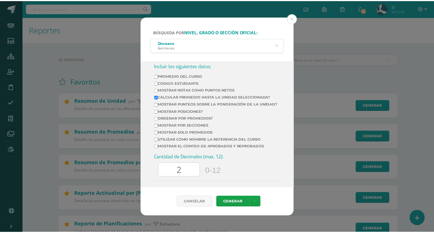
scroll to position [209, 0]
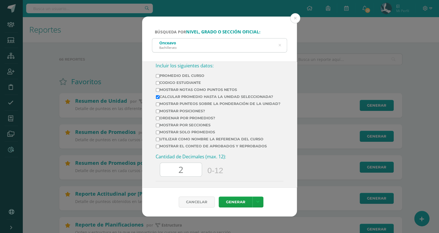
click at [169, 91] on label "Mostrar Notas Como Puntos Netos" at bounding box center [218, 90] width 125 height 4
click at [159, 91] on input "Mostrar Notas Como Puntos Netos" at bounding box center [158, 90] width 4 height 4
checkbox input "true"
click at [159, 120] on input "Ordenar por promedios?" at bounding box center [158, 119] width 4 height 4
checkbox input "true"
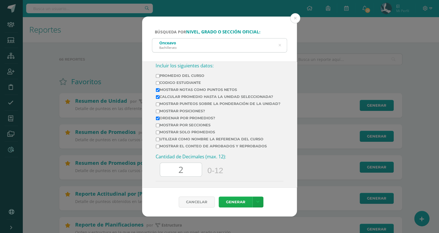
click at [231, 201] on link "Generar" at bounding box center [235, 202] width 34 height 11
click at [296, 17] on button at bounding box center [295, 18] width 10 height 10
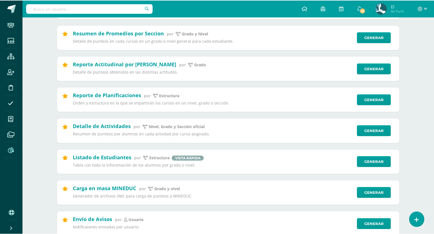
scroll to position [0, 0]
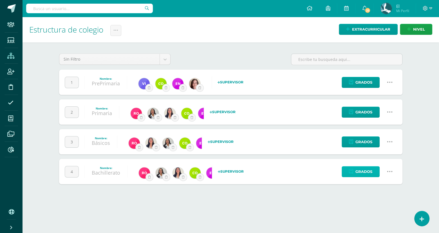
click at [365, 168] on span "Grados" at bounding box center [363, 172] width 17 height 10
click at [369, 110] on span "Grados" at bounding box center [363, 112] width 17 height 10
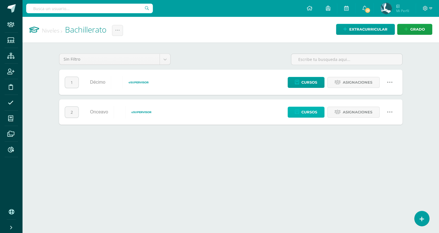
click at [317, 112] on link "Cursos" at bounding box center [305, 112] width 37 height 11
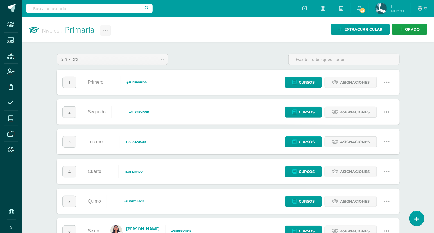
scroll to position [22, 0]
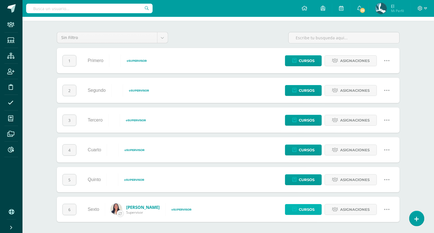
click at [305, 208] on span "Cursos" at bounding box center [307, 210] width 16 height 10
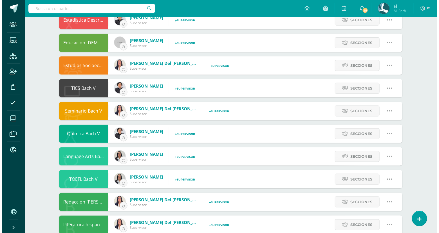
scroll to position [218, 0]
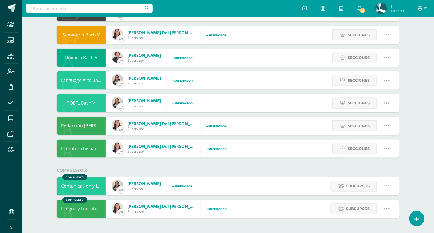
click at [387, 184] on icon at bounding box center [387, 186] width 6 height 6
click at [360, 204] on icon at bounding box center [362, 206] width 4 height 4
type input "Comunicación y Lenguaje L3"
type input "None"
type input "Comunicación y Lenguaje L3"
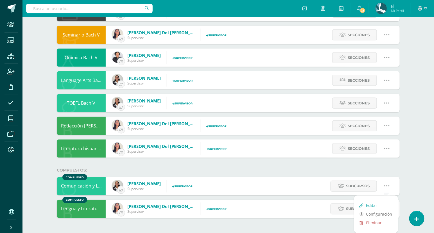
type input "22,897"
checkbox input "false"
select select "13"
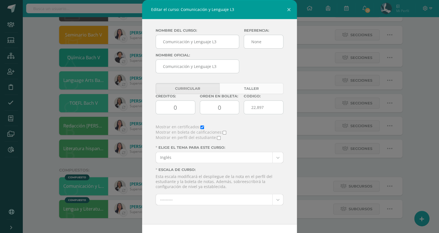
click at [267, 88] on link "Taller" at bounding box center [251, 88] width 64 height 11
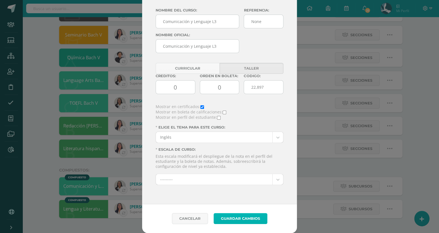
click at [237, 218] on button "Guardar Cambios" at bounding box center [240, 218] width 54 height 11
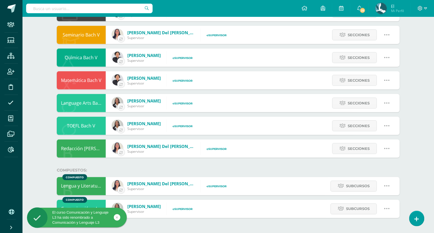
click at [389, 207] on icon at bounding box center [387, 209] width 6 height 6
click at [367, 225] on link "Editar" at bounding box center [376, 228] width 44 height 9
type input "Comunicación y Lenguaje L3"
type input "None"
type input "Comunicación y Lenguaje L3"
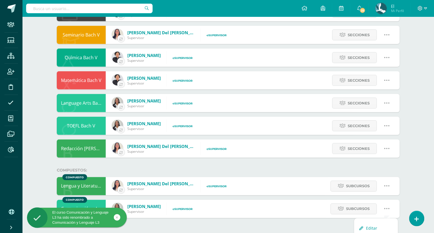
type input "22,897"
checkbox input "false"
select select "13"
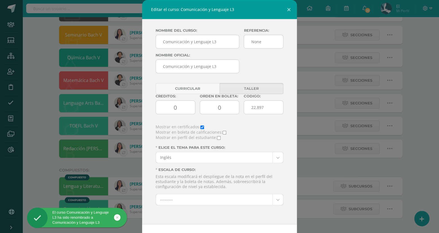
click at [249, 90] on link "Taller" at bounding box center [251, 88] width 64 height 11
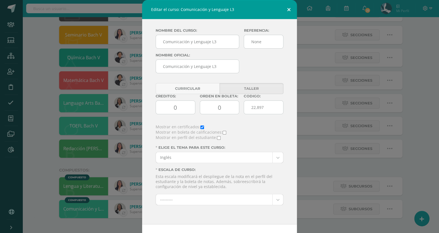
click at [287, 8] on button at bounding box center [289, 9] width 16 height 19
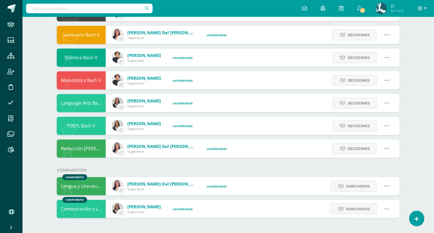
select select "13"
click at [389, 185] on icon at bounding box center [387, 186] width 6 height 6
click at [371, 203] on link "Editar" at bounding box center [376, 206] width 44 height 9
type input "Lengua y Literatura 5"
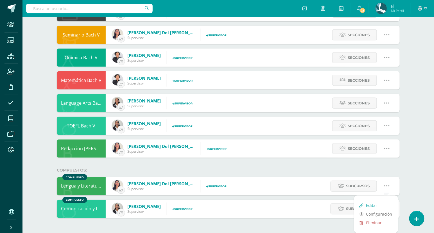
type input "10,190"
checkbox input "false"
select select "2"
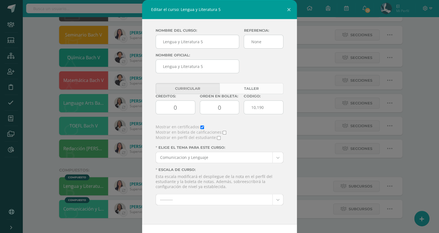
click at [262, 94] on link "Taller" at bounding box center [251, 88] width 64 height 11
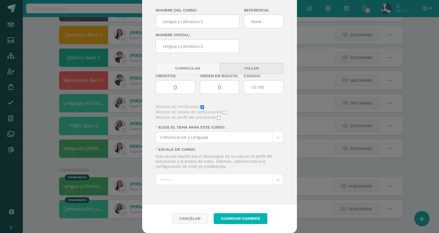
click at [241, 215] on button "Guardar Cambios" at bounding box center [240, 218] width 54 height 11
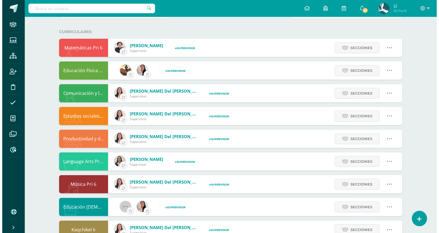
scroll to position [195, 0]
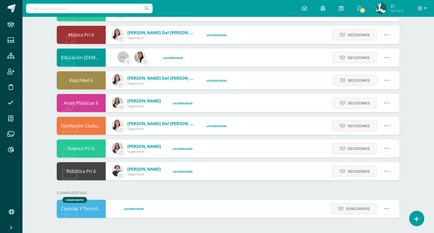
click at [393, 210] on link at bounding box center [387, 209] width 14 height 14
click at [376, 230] on link "Editar" at bounding box center [376, 228] width 44 height 9
type input "Ciencias Y Tecnología"
type input "None"
type input "Ciencias Naturales Y Tecnología"
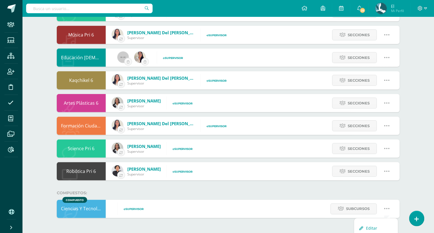
type input "39"
checkbox input "false"
select select "8"
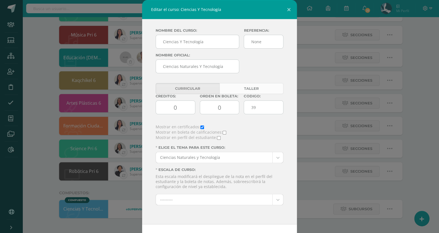
click at [258, 91] on link "Taller" at bounding box center [251, 88] width 64 height 11
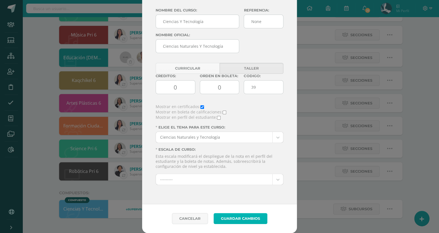
click at [240, 218] on button "Guardar Cambios" at bounding box center [240, 218] width 54 height 11
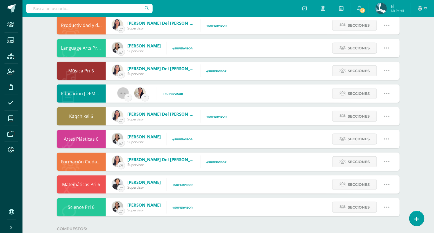
scroll to position [195, 0]
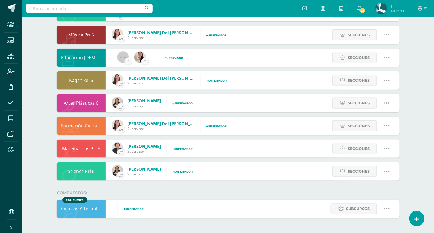
click at [12, 151] on icon at bounding box center [11, 150] width 6 height 6
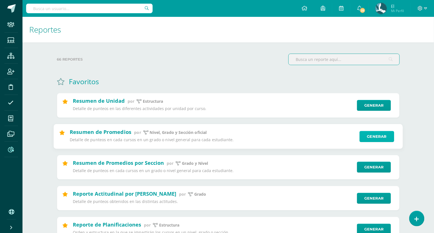
click at [368, 138] on link "Generar" at bounding box center [377, 136] width 35 height 11
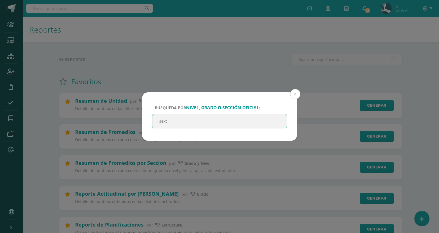
type input "sexto"
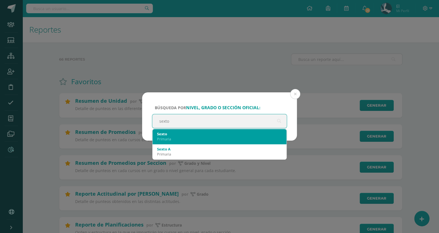
click at [229, 139] on div "Primaria" at bounding box center [219, 139] width 125 height 5
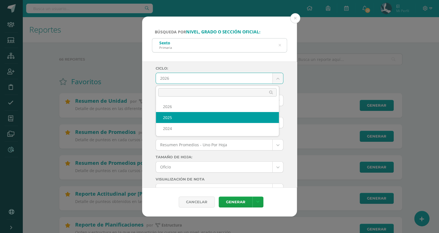
select select "3"
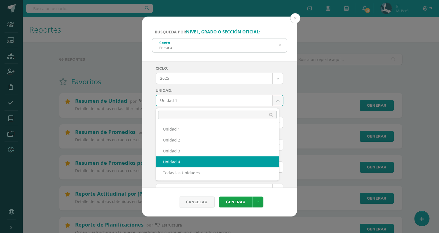
select select "Unidad 4"
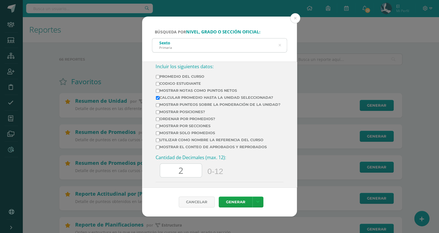
scroll to position [209, 0]
click at [170, 93] on label "Mostrar Notas Como Puntos Netos" at bounding box center [218, 90] width 125 height 4
click at [159, 93] on input "Mostrar Notas Como Puntos Netos" at bounding box center [158, 91] width 4 height 4
checkbox input "true"
click at [162, 114] on label "Mostrar posiciones?" at bounding box center [218, 112] width 125 height 4
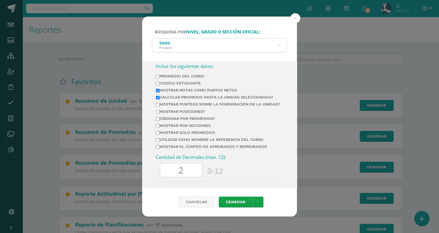
click at [159, 114] on input "Mostrar posiciones?" at bounding box center [158, 112] width 4 height 4
checkbox input "true"
click at [161, 121] on label "Ordenar por promedios?" at bounding box center [218, 119] width 125 height 4
click at [159, 121] on input "Ordenar por promedios?" at bounding box center [158, 119] width 4 height 4
checkbox input "true"
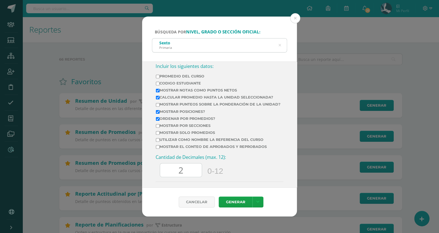
click at [162, 114] on label "Mostrar posiciones?" at bounding box center [218, 112] width 125 height 4
click at [159, 114] on input "Mostrar posiciones?" at bounding box center [158, 112] width 4 height 4
checkbox input "false"
click at [230, 202] on link "Generar" at bounding box center [235, 202] width 34 height 11
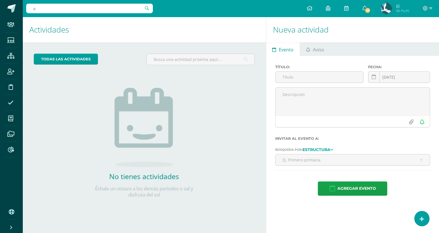
click at [103, 11] on input "a" at bounding box center [89, 9] width 127 height 10
type input "[PERSON_NAME]"
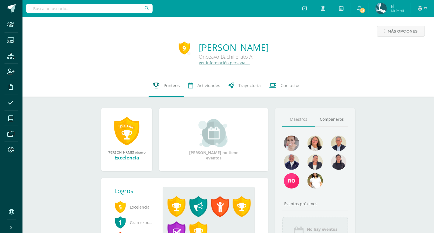
click at [167, 89] on link "Punteos" at bounding box center [166, 86] width 35 height 22
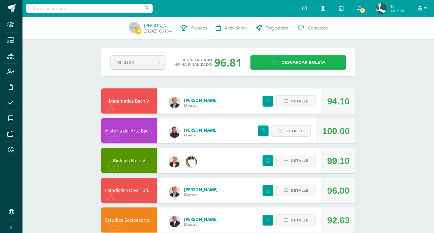
click at [283, 66] on span "Descargar boleta" at bounding box center [303, 63] width 44 height 14
